Goal: Information Seeking & Learning: Learn about a topic

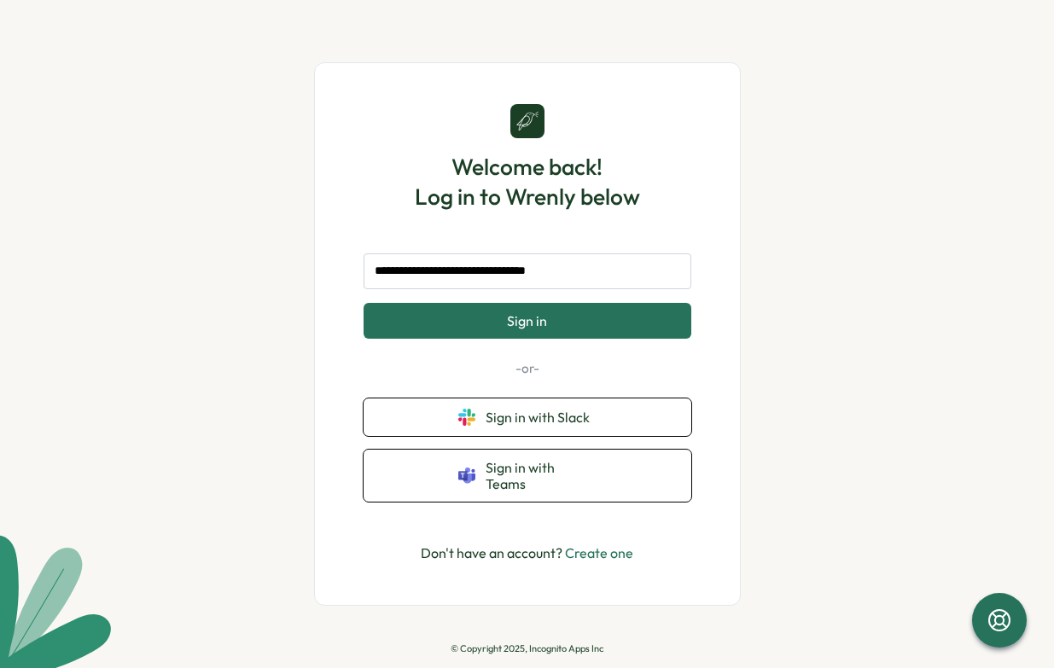
type input "**********"
click at [492, 323] on button "Sign in" at bounding box center [528, 321] width 328 height 36
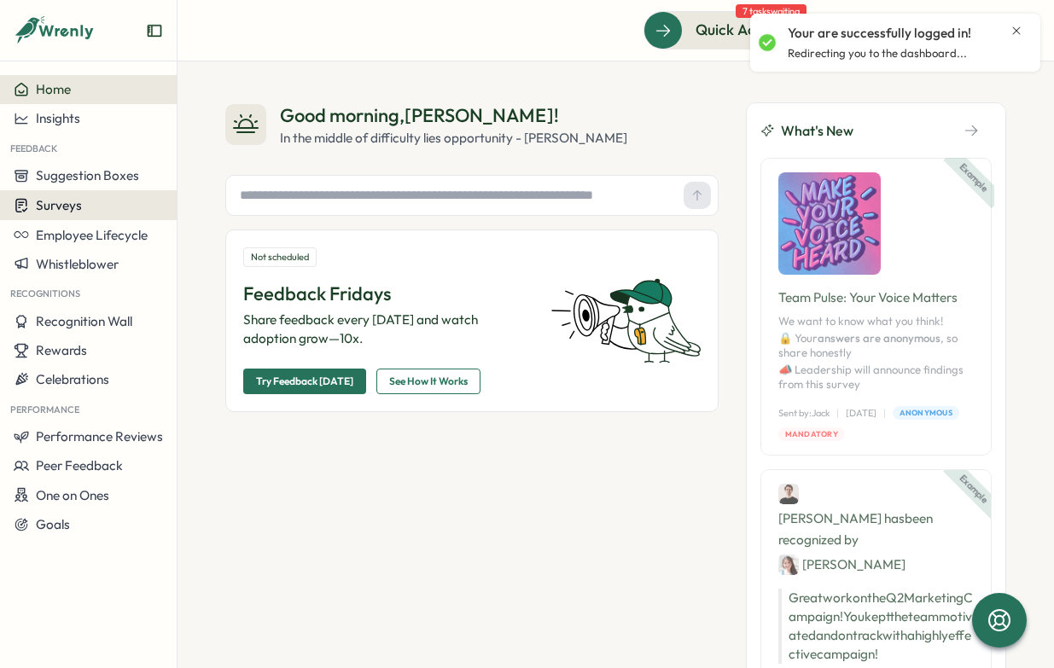
click at [67, 207] on span "Surveys" at bounding box center [59, 205] width 46 height 16
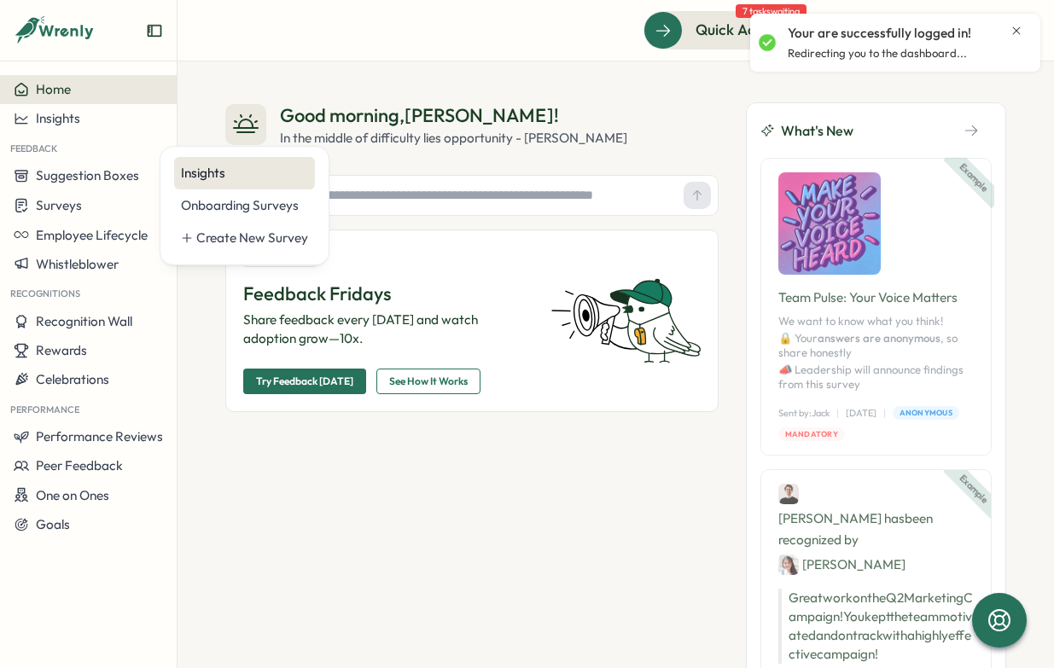
click at [280, 166] on div "Insights" at bounding box center [244, 173] width 127 height 19
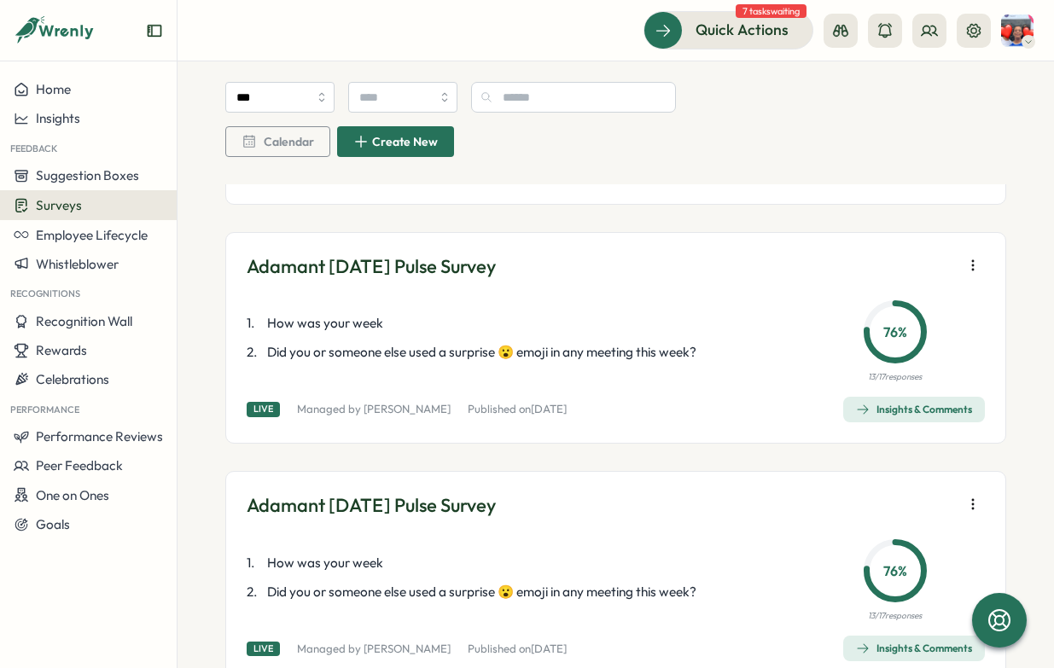
scroll to position [532, 0]
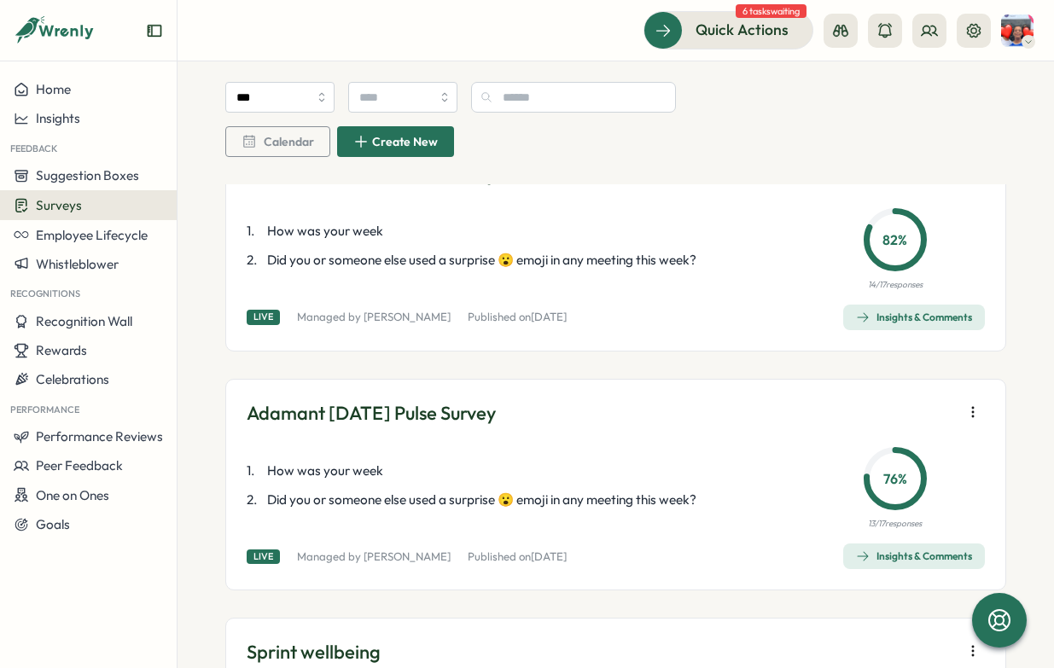
scroll to position [636, 0]
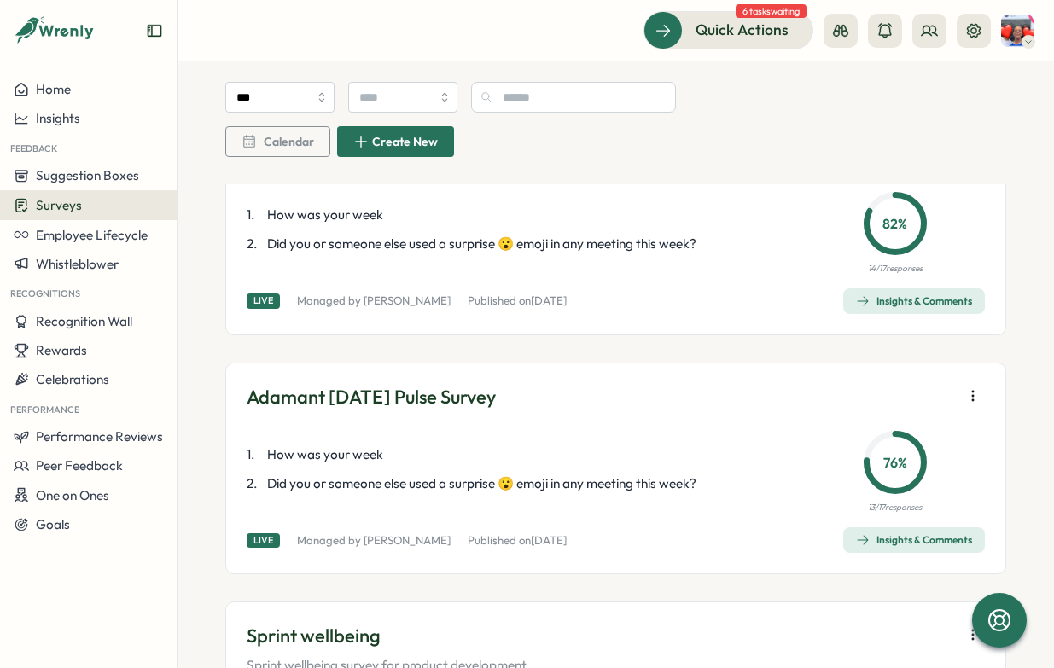
click at [872, 296] on div "Insights & Comments" at bounding box center [914, 301] width 116 height 14
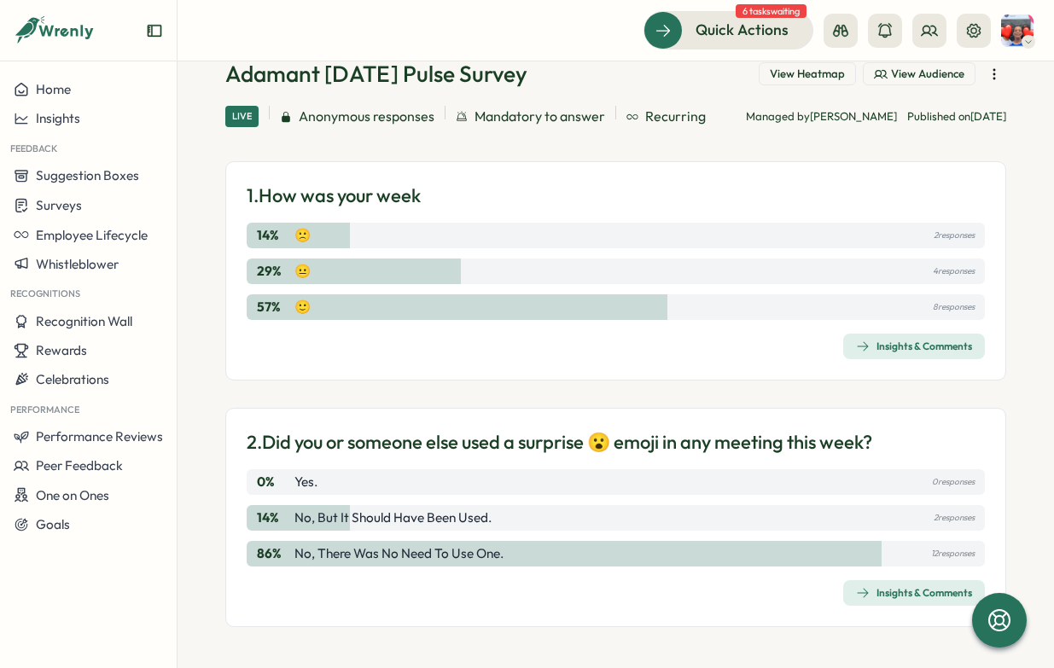
scroll to position [112, 0]
click at [858, 352] on icon "button" at bounding box center [863, 347] width 14 height 14
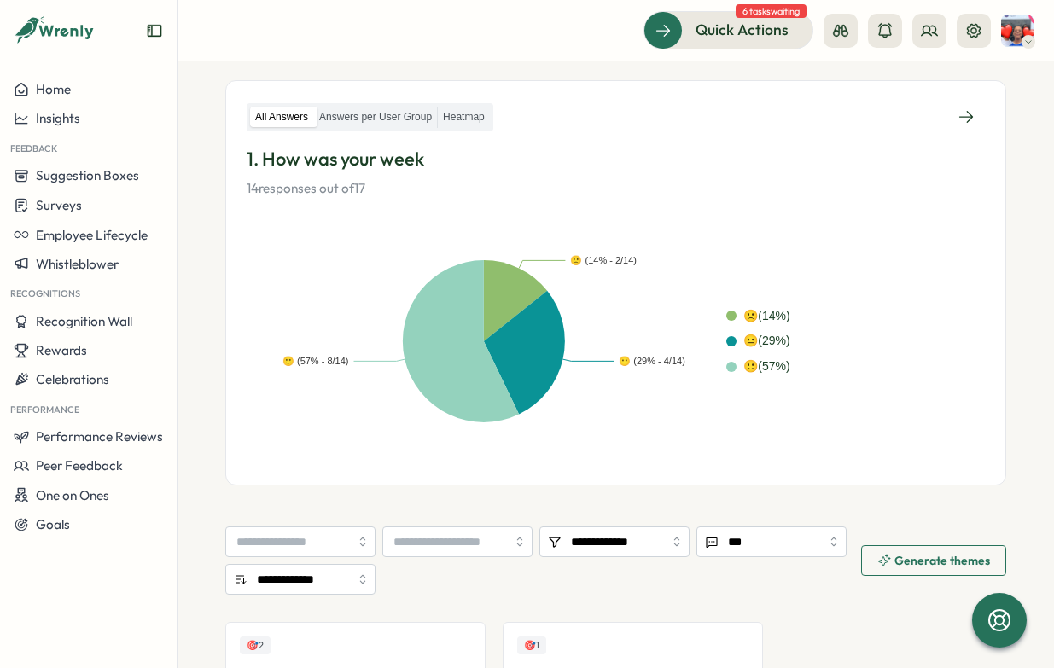
scroll to position [271, 0]
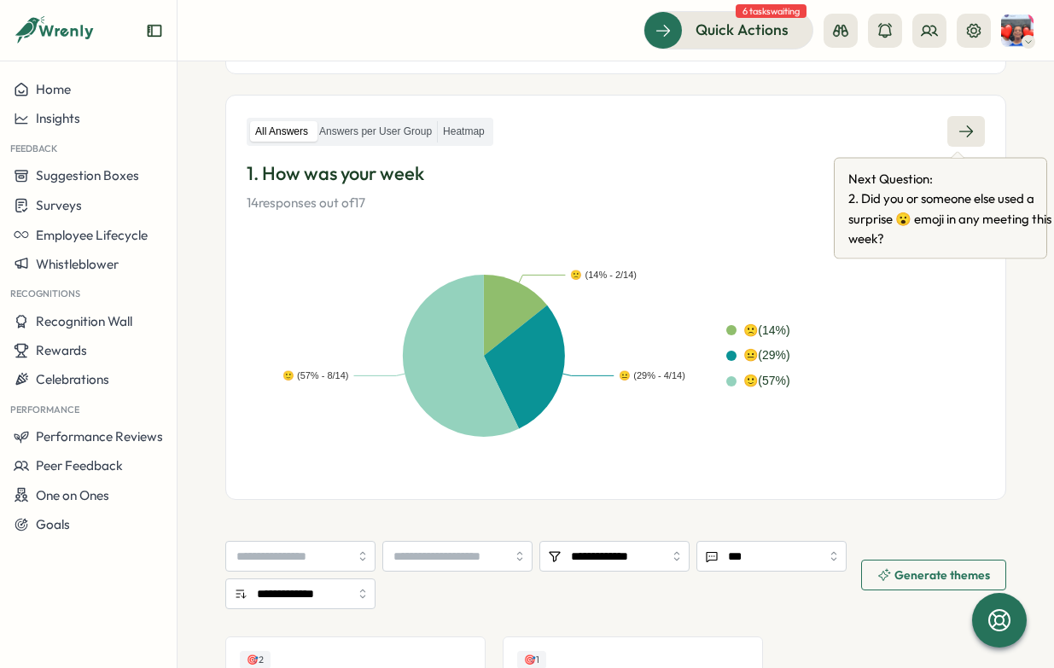
click at [957, 134] on icon at bounding box center [965, 131] width 17 height 17
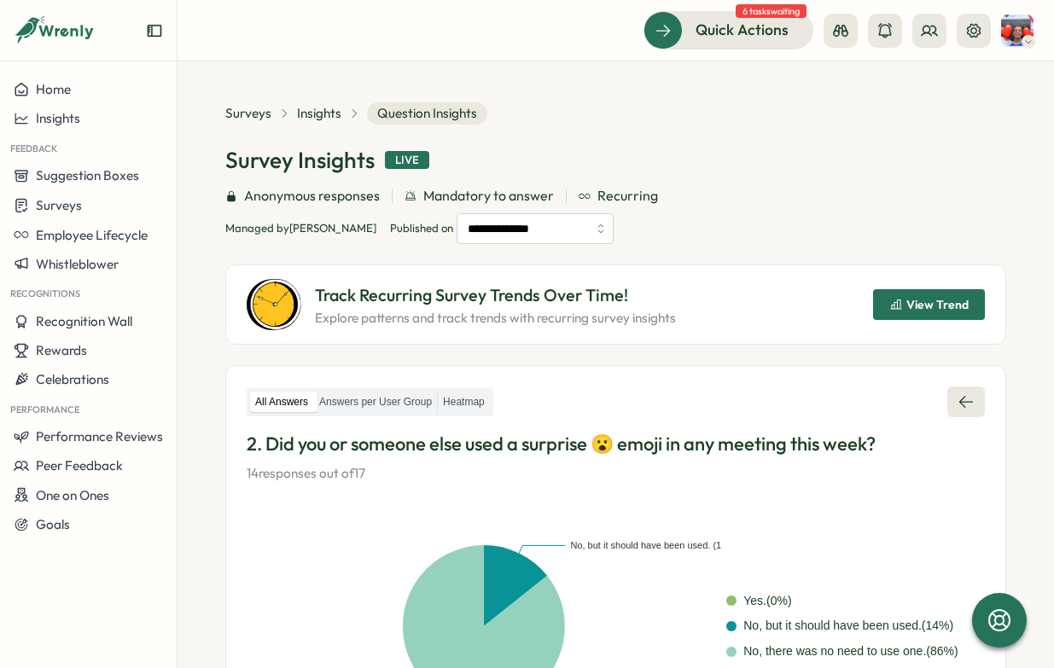
click at [957, 398] on icon at bounding box center [965, 401] width 17 height 17
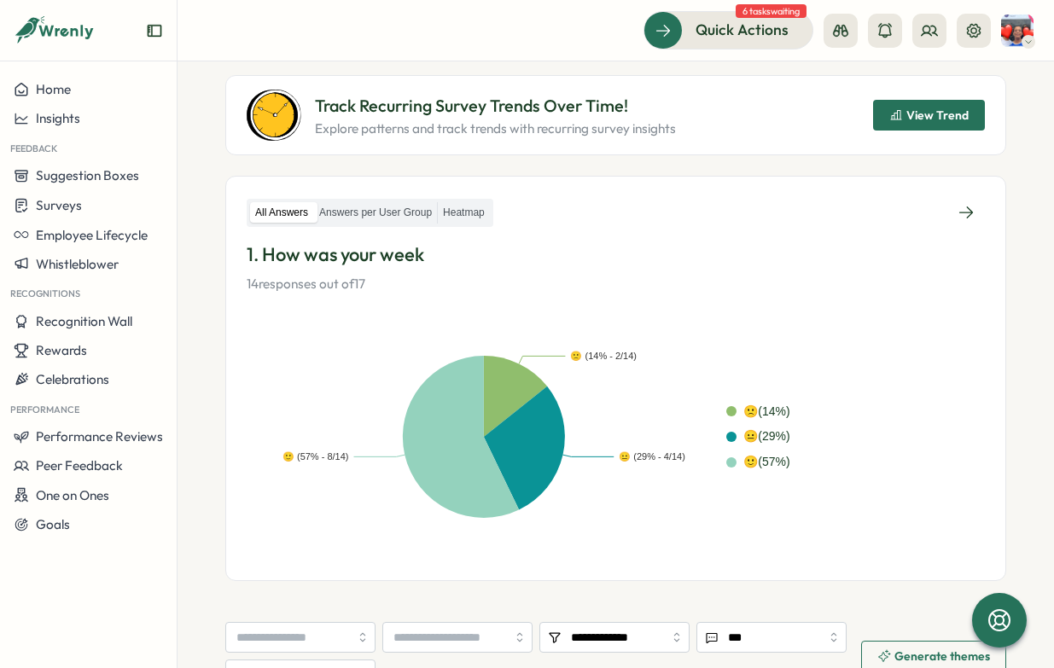
scroll to position [185, 0]
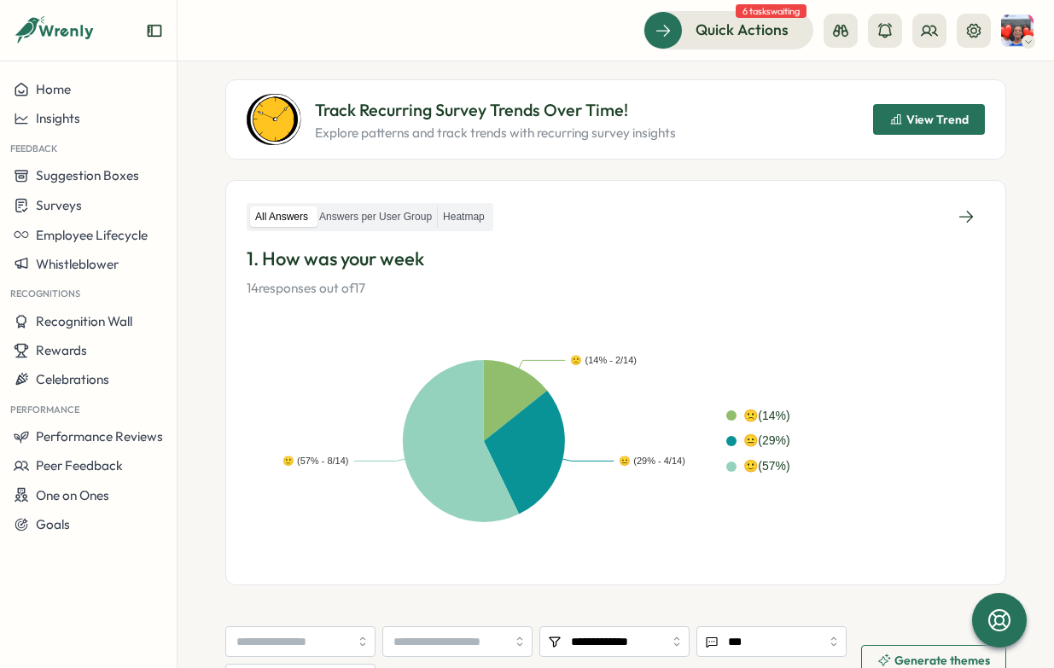
click at [880, 123] on button "View Trend" at bounding box center [929, 119] width 112 height 31
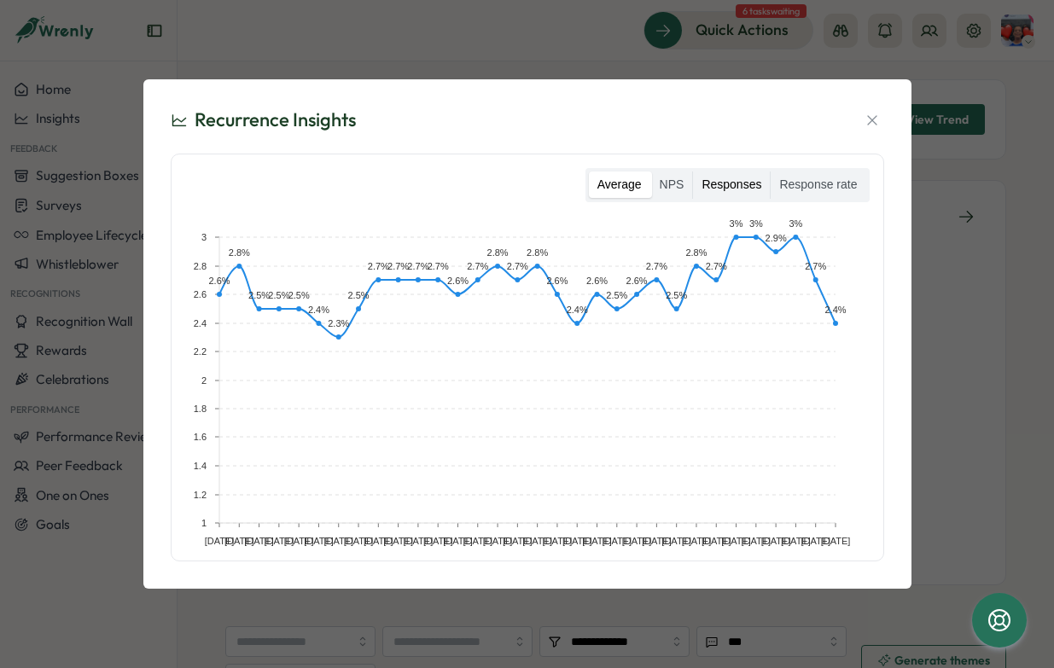
click at [751, 185] on label "Responses" at bounding box center [731, 185] width 77 height 27
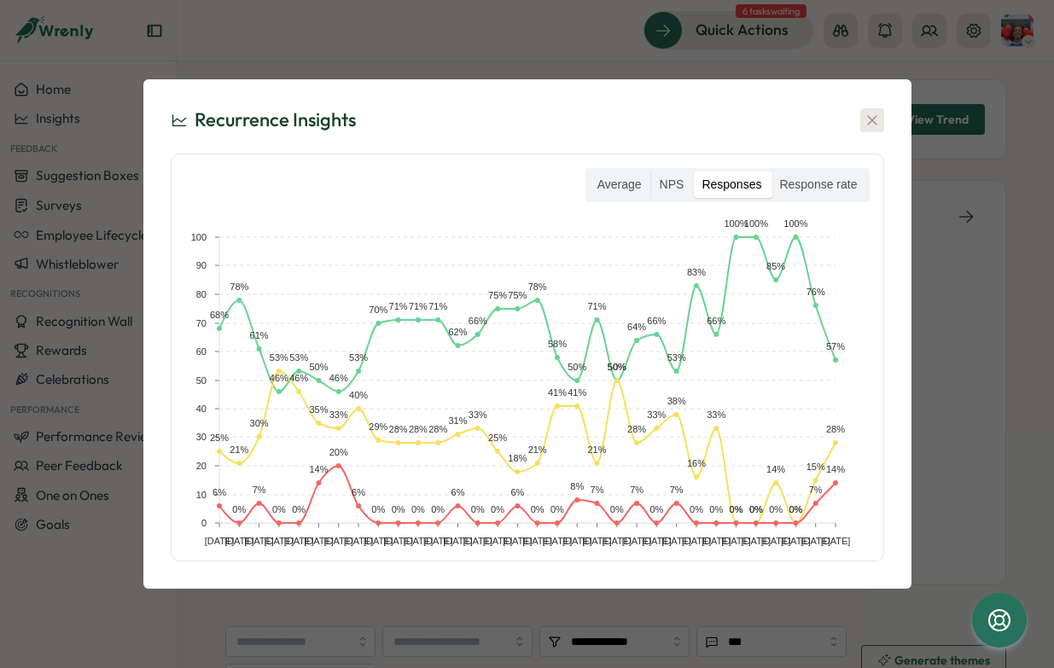
click at [872, 113] on icon "button" at bounding box center [872, 120] width 17 height 17
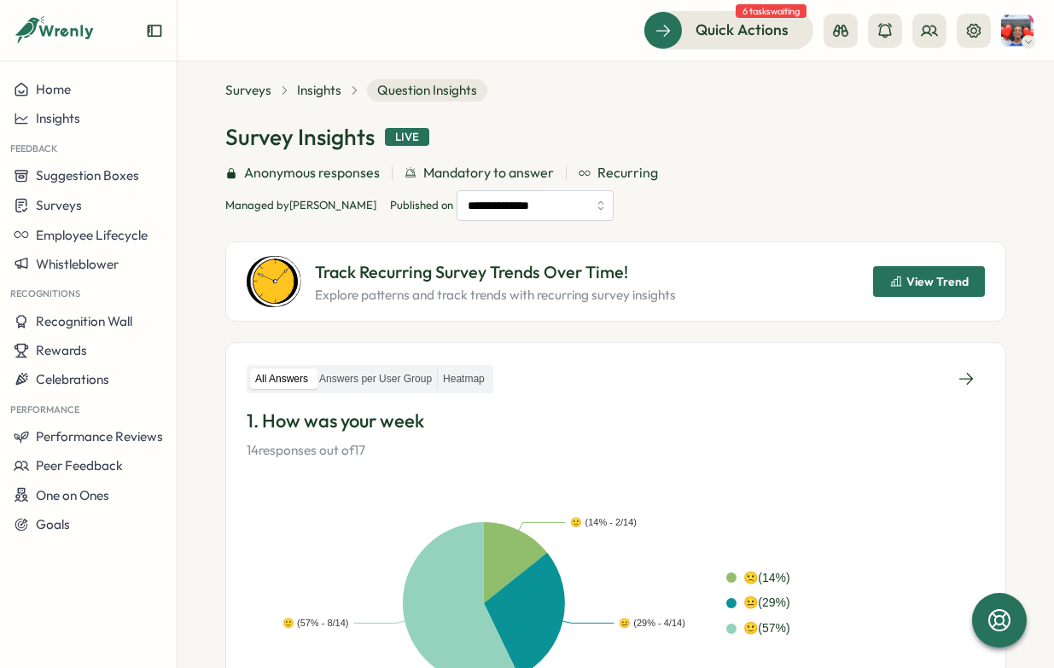
scroll to position [10, 0]
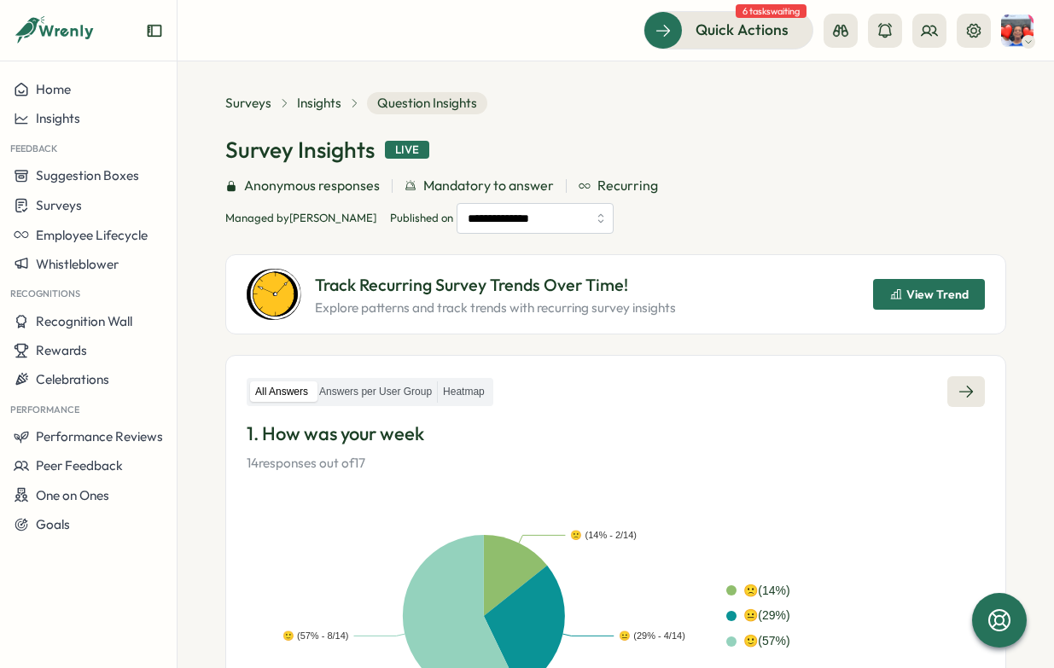
click at [964, 387] on icon at bounding box center [965, 391] width 17 height 17
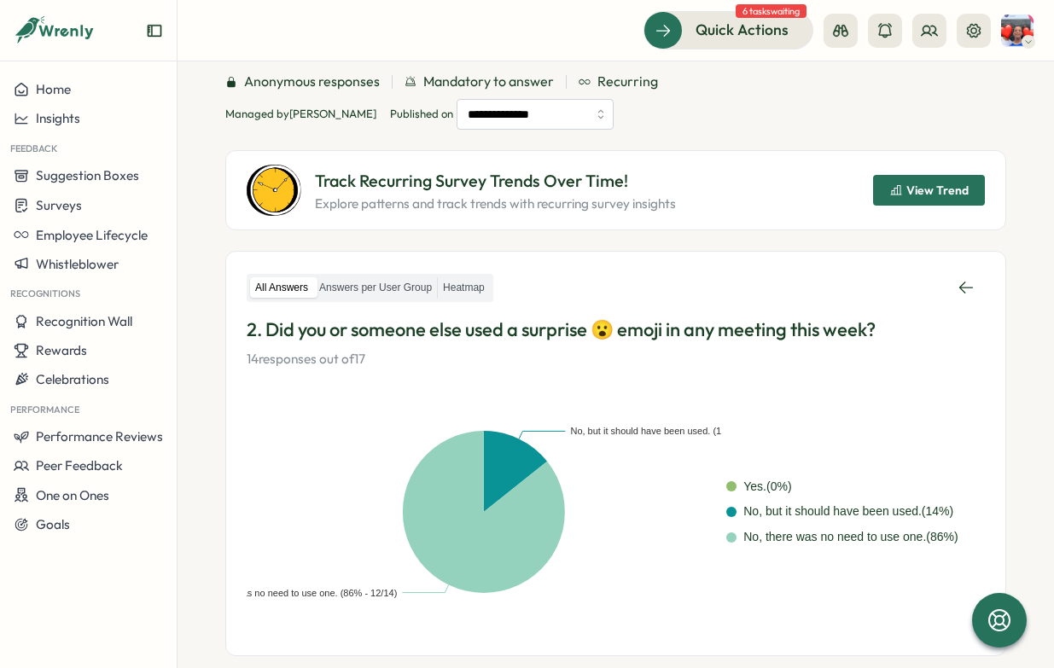
scroll to position [103, 0]
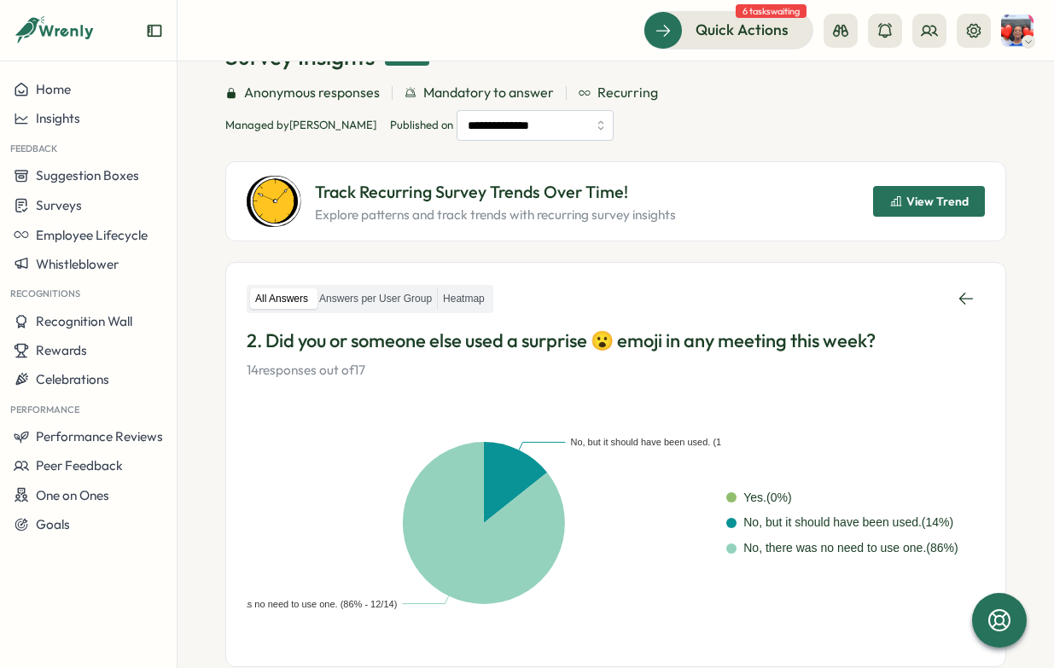
click at [896, 195] on span "View Trend" at bounding box center [928, 201] width 79 height 29
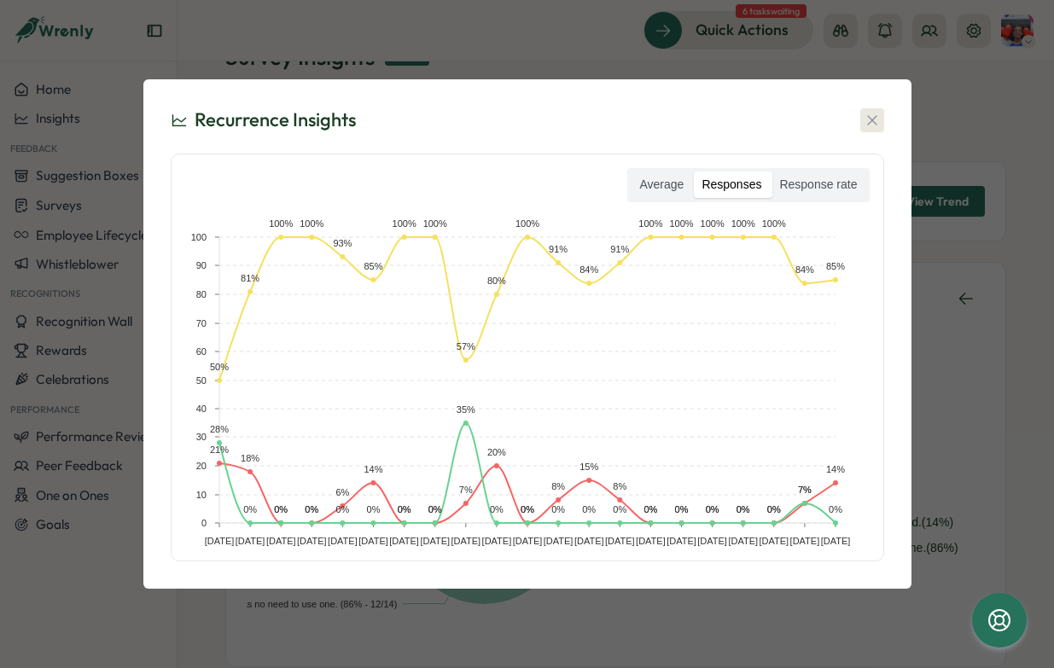
click at [870, 117] on icon "button" at bounding box center [872, 120] width 17 height 17
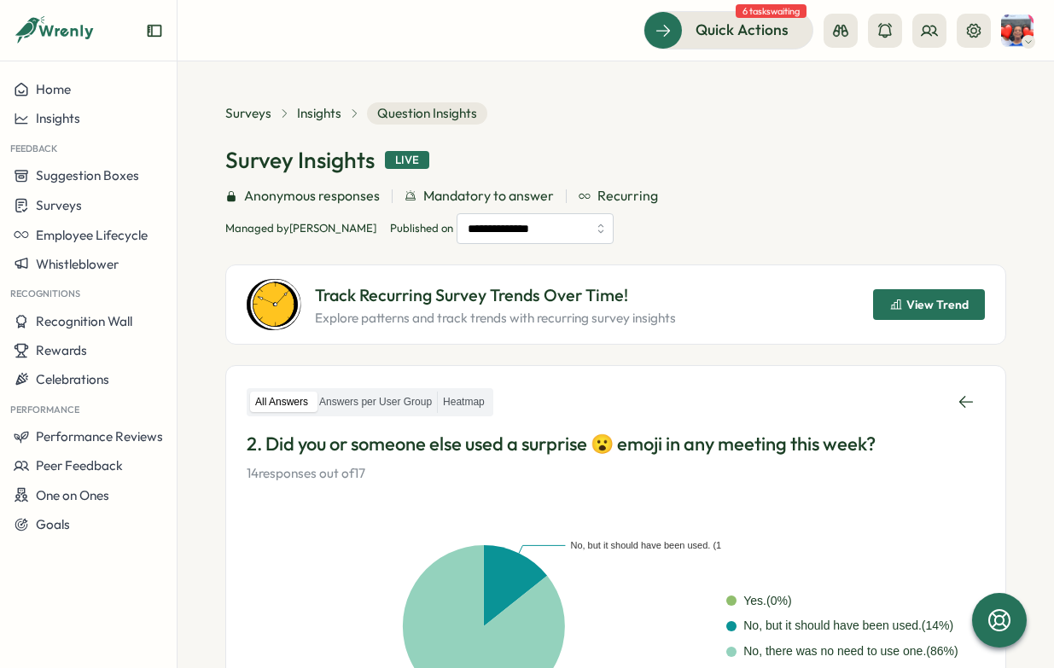
scroll to position [0, 0]
click at [957, 400] on icon at bounding box center [965, 401] width 17 height 17
